Goal: Check status: Check status

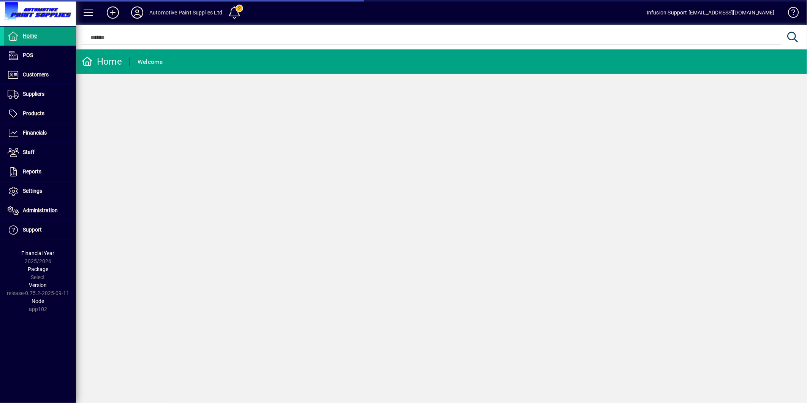
click at [46, 73] on span "Customers" at bounding box center [36, 74] width 26 height 6
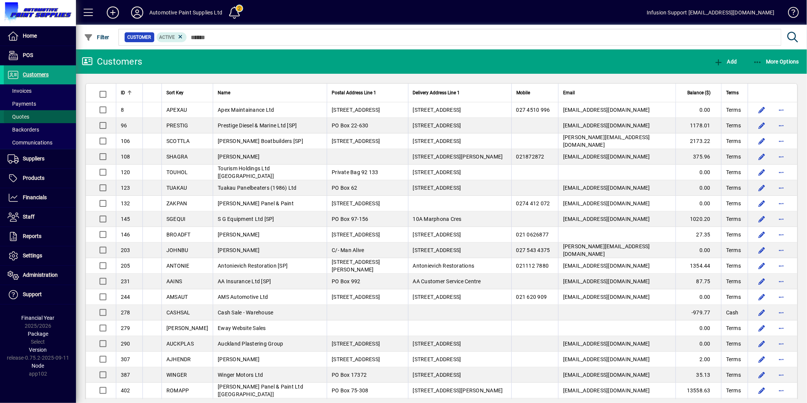
click at [29, 115] on span at bounding box center [40, 117] width 72 height 18
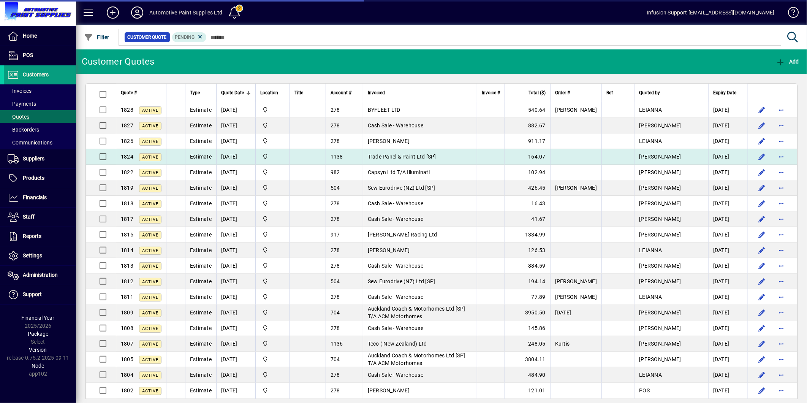
click at [242, 155] on td "[DATE]" at bounding box center [235, 157] width 39 height 16
